Goal: Submit feedback/report problem: Submit feedback/report problem

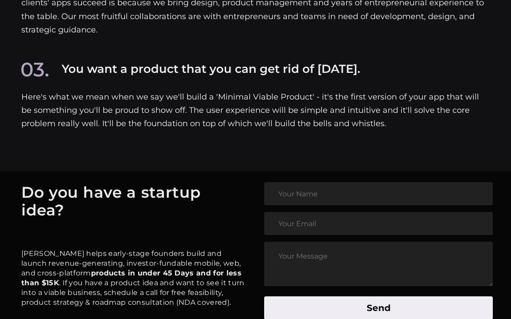
scroll to position [4743, 0]
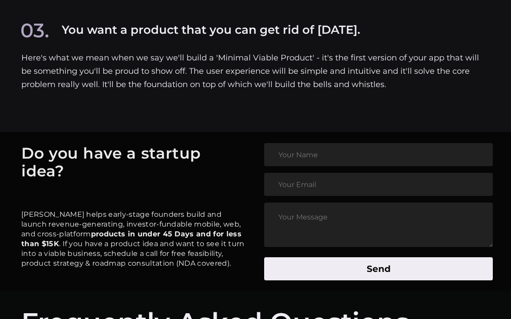
click at [303, 143] on input "text" at bounding box center [378, 154] width 229 height 23
type input "[PERSON_NAME]"
type input "[EMAIL_ADDRESS][DOMAIN_NAME]"
click at [296, 211] on textarea at bounding box center [378, 225] width 229 height 44
paste textarea "[GEOGRAPHIC_DATA] is currently looking to partner with vendors and resellers to…"
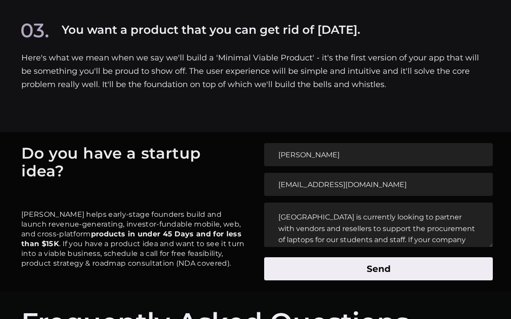
scroll to position [32, 0]
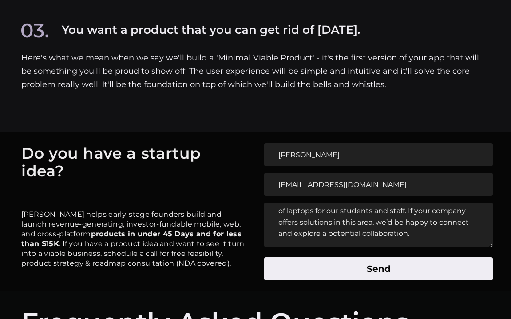
type textarea "[GEOGRAPHIC_DATA] is currently looking to partner with vendors and resellers to…"
click at [330, 264] on button "Send" at bounding box center [378, 268] width 229 height 23
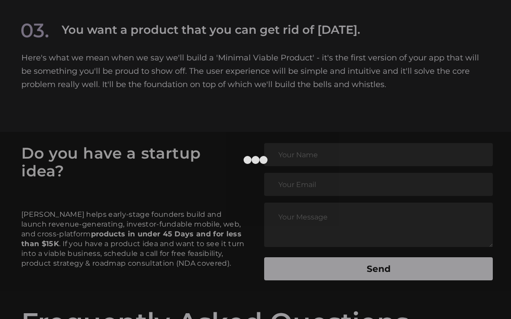
scroll to position [0, 0]
click at [499, 15] on div at bounding box center [496, 15] width 8 height 8
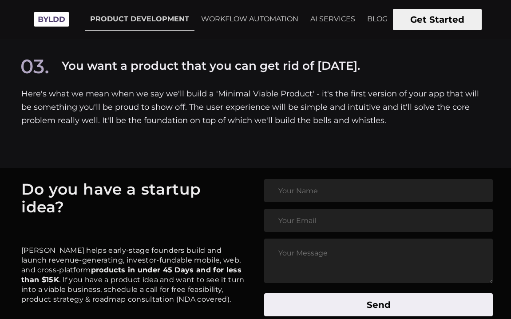
scroll to position [4683, 0]
